Goal: Task Accomplishment & Management: Complete application form

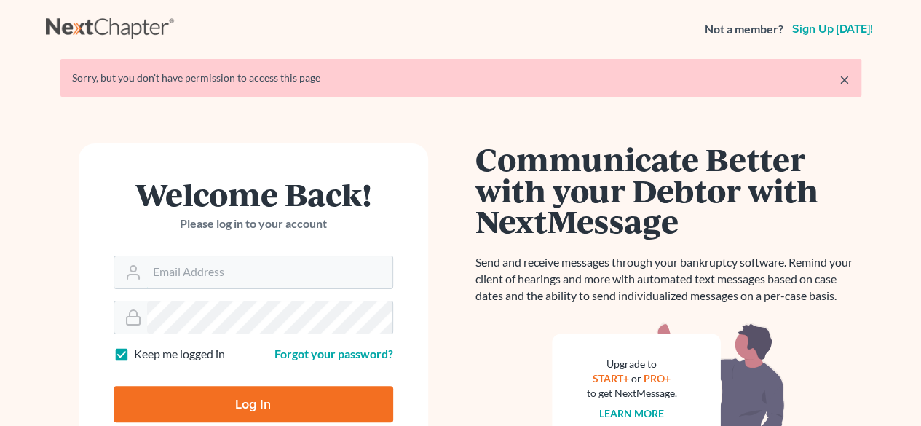
type input "[EMAIL_ADDRESS][DOMAIN_NAME]"
click at [242, 402] on input "Log In" at bounding box center [254, 404] width 280 height 36
type input "Thinking..."
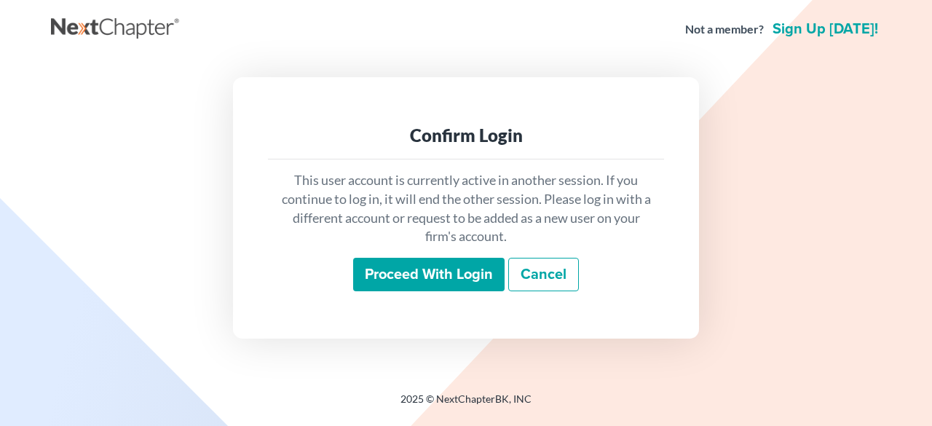
click at [463, 272] on input "Proceed with login" at bounding box center [428, 274] width 151 height 33
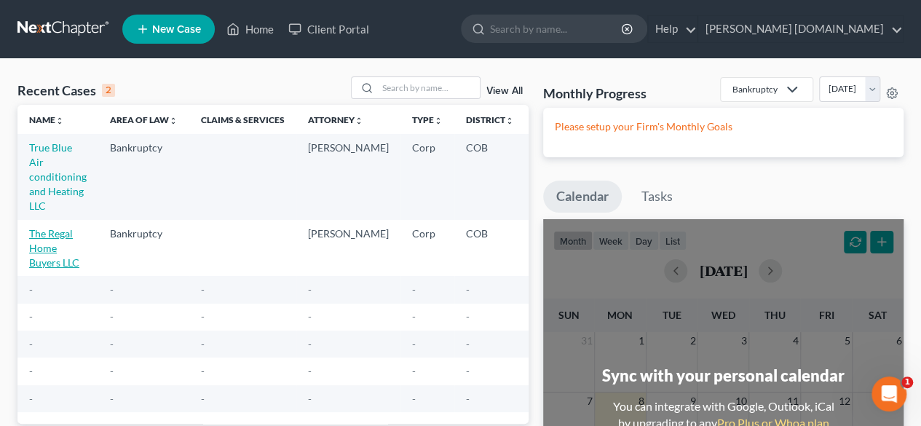
click at [53, 234] on link "The Regal Home Buyers LLC" at bounding box center [54, 247] width 50 height 41
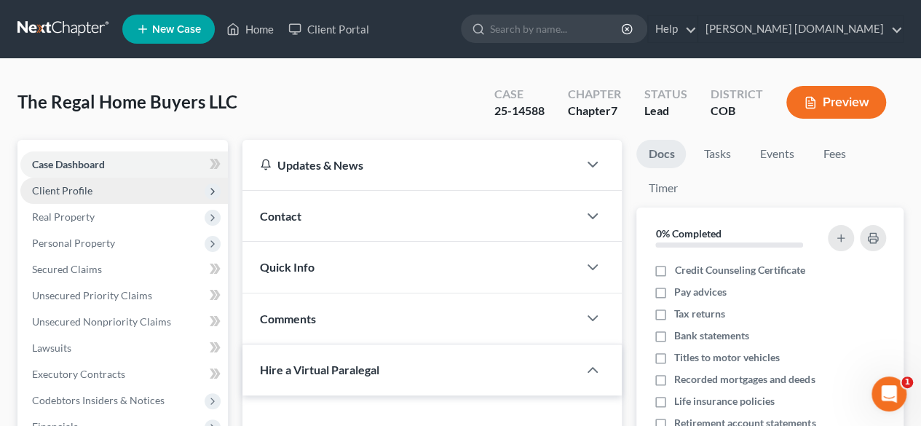
click at [90, 189] on span "Client Profile" at bounding box center [62, 190] width 60 height 12
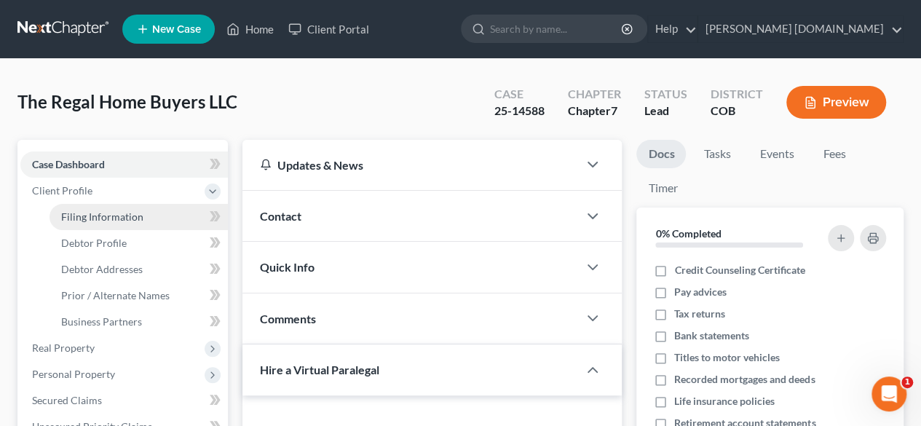
click at [90, 214] on span "Filing Information" at bounding box center [102, 216] width 82 height 12
select select "3"
select select "1"
select select "0"
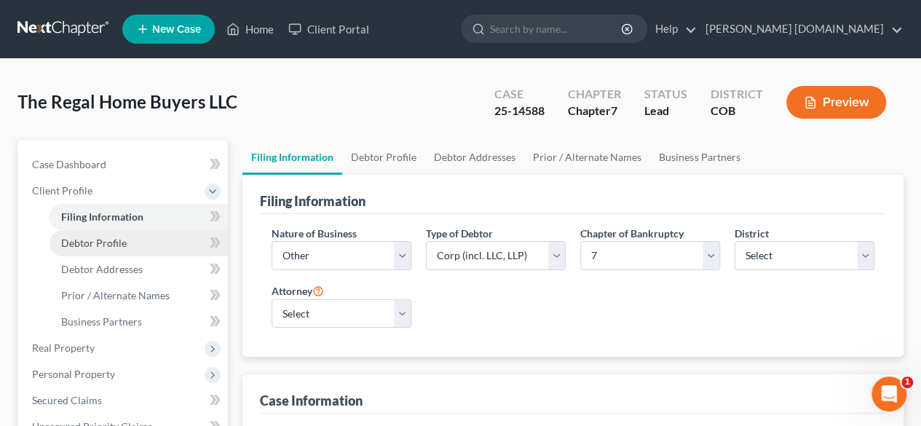
click at [130, 248] on link "Debtor Profile" at bounding box center [139, 243] width 178 height 26
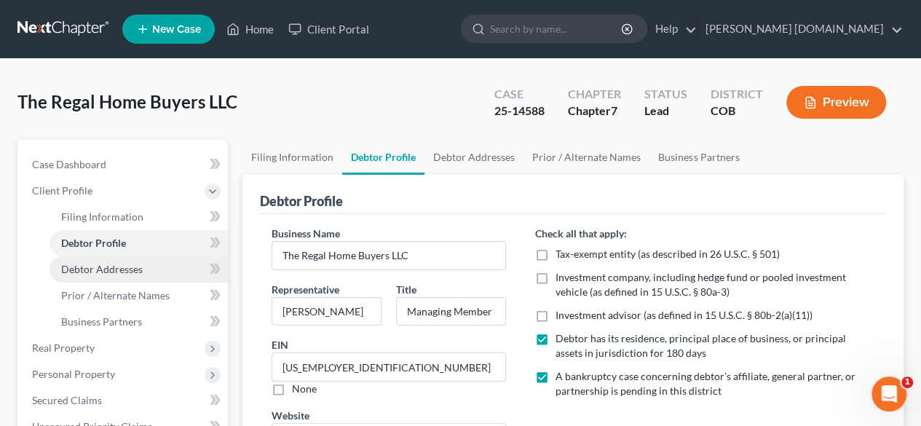
click at [130, 266] on span "Debtor Addresses" at bounding box center [102, 269] width 82 height 12
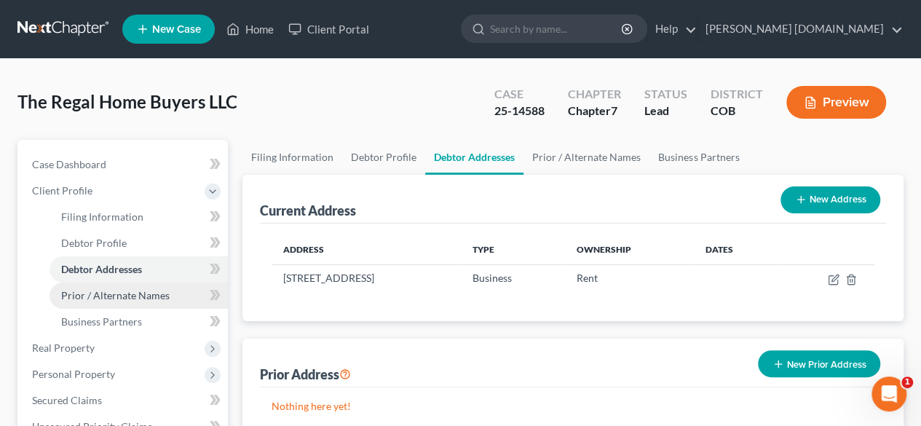
click at [130, 297] on span "Prior / Alternate Names" at bounding box center [115, 295] width 108 height 12
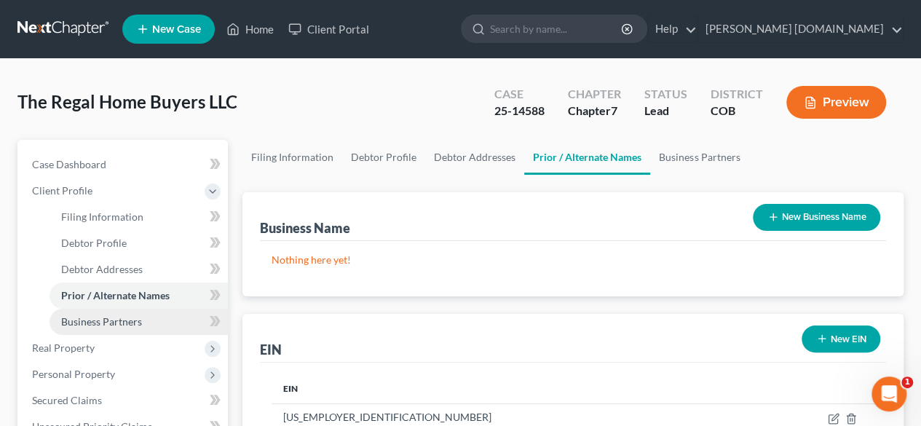
click at [128, 318] on span "Business Partners" at bounding box center [101, 321] width 81 height 12
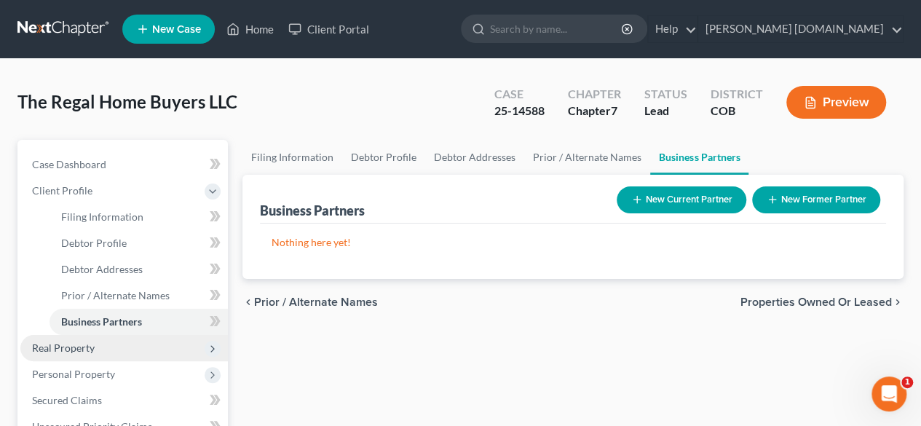
click at [86, 344] on span "Real Property" at bounding box center [63, 347] width 63 height 12
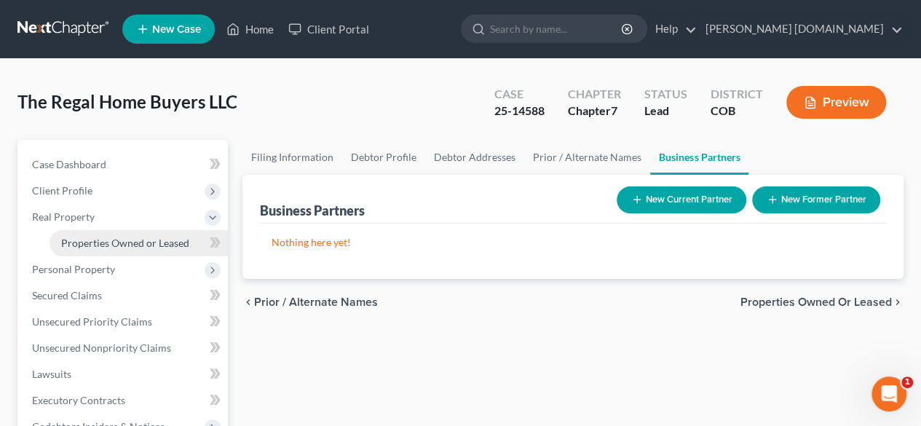
click at [86, 234] on link "Properties Owned or Leased" at bounding box center [139, 243] width 178 height 26
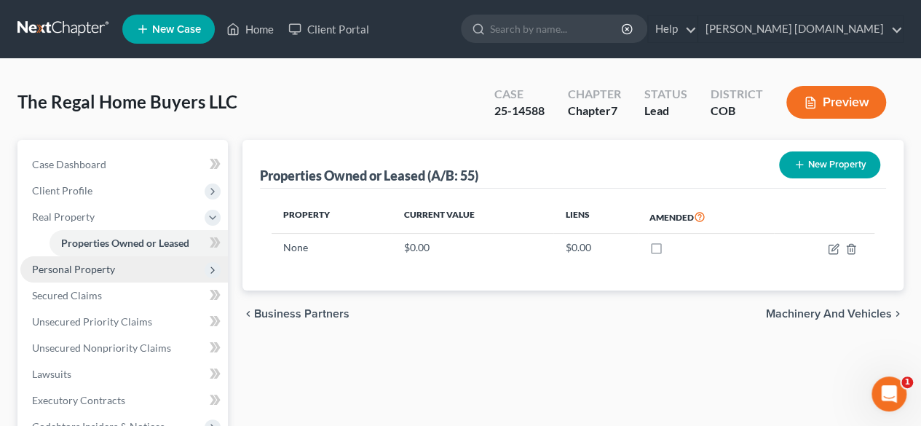
click at [104, 274] on span "Personal Property" at bounding box center [73, 269] width 83 height 12
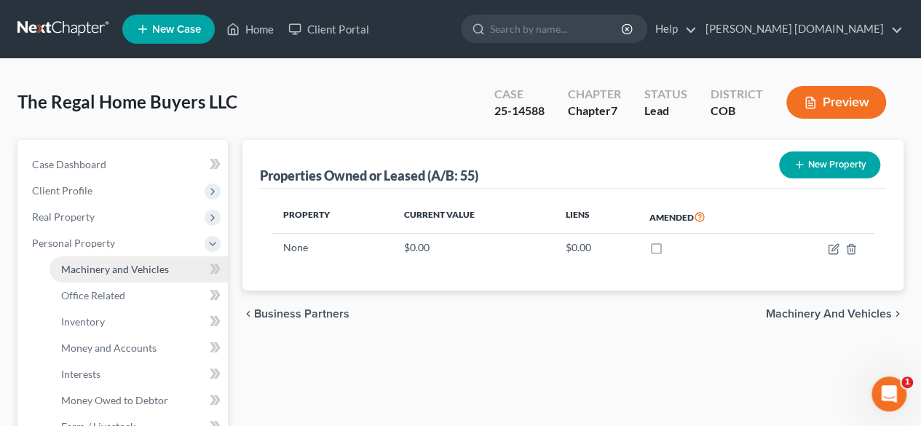
click at [103, 274] on span "Machinery and Vehicles" at bounding box center [115, 269] width 108 height 12
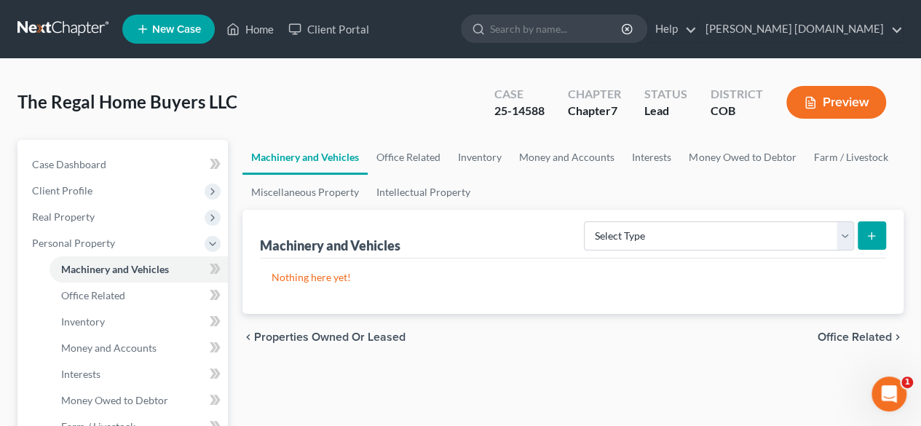
drag, startPoint x: 314, startPoint y: 148, endPoint x: 326, endPoint y: 123, distance: 27.4
